Goal: Learn about a topic: Learn about a topic

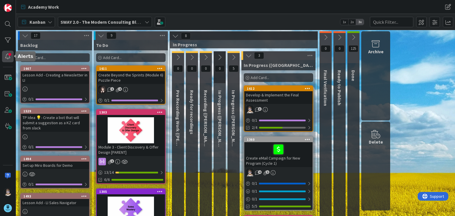
click at [9, 58] on div at bounding box center [8, 57] width 12 height 12
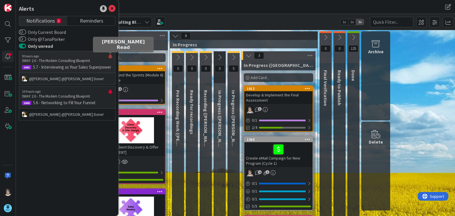
click at [111, 56] on div at bounding box center [110, 58] width 4 height 9
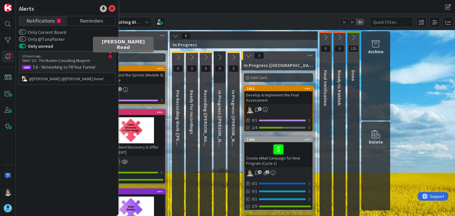
click at [111, 56] on div at bounding box center [110, 58] width 4 height 9
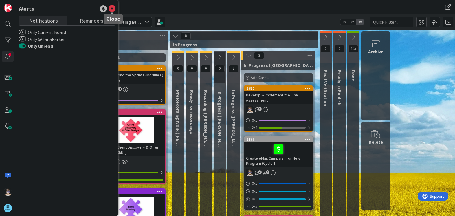
click at [115, 8] on icon at bounding box center [112, 8] width 7 height 7
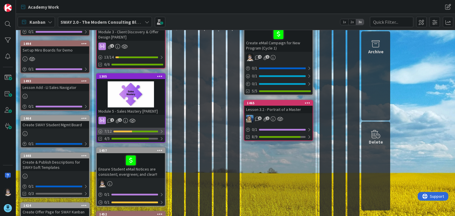
scroll to position [115, 0]
click at [157, 133] on div "7 / 12" at bounding box center [131, 130] width 68 height 7
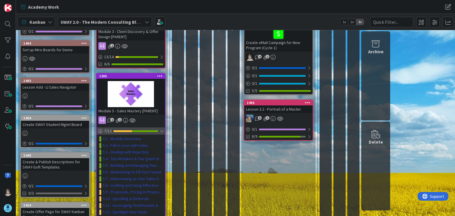
click at [159, 131] on div "7 / 12" at bounding box center [131, 130] width 68 height 7
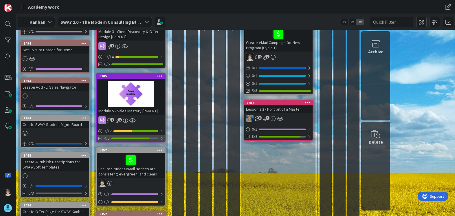
click at [162, 138] on div at bounding box center [161, 138] width 3 height 5
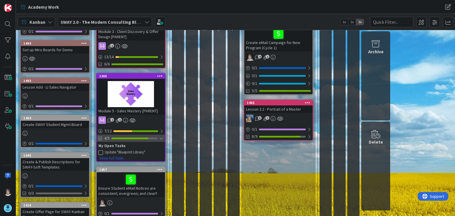
click at [159, 138] on div at bounding box center [161, 138] width 4 height 5
